Goal: Find specific page/section: Find specific page/section

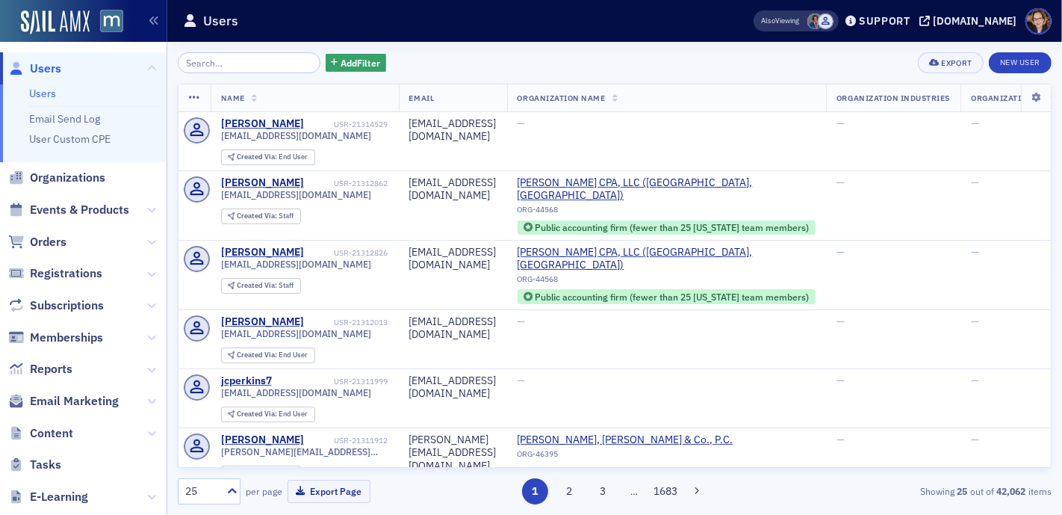
drag, startPoint x: 58, startPoint y: 207, endPoint x: 63, endPoint y: 200, distance: 8.5
click at [58, 206] on span "Events & Products" at bounding box center [79, 210] width 99 height 16
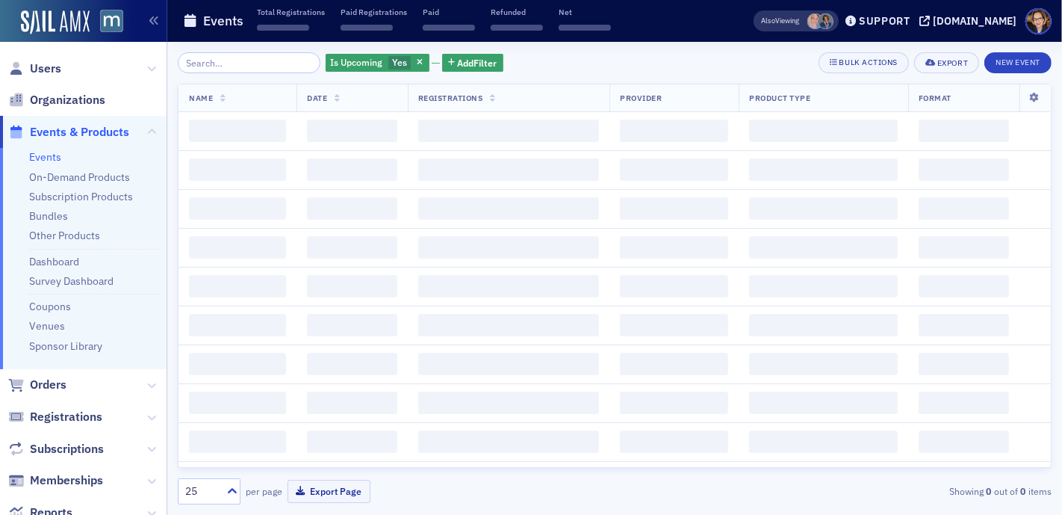
click at [197, 62] on input "search" at bounding box center [249, 62] width 143 height 21
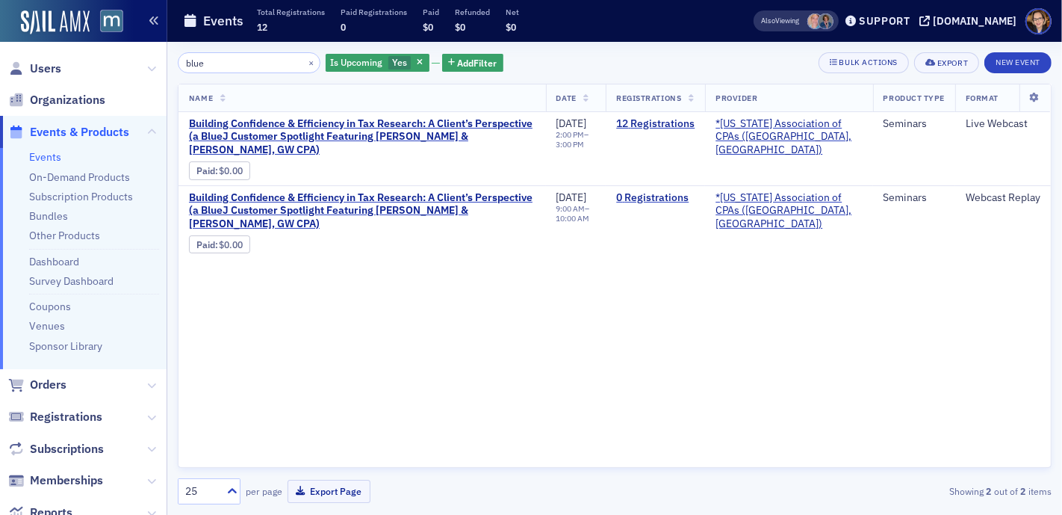
type input "blue"
